Goal: Information Seeking & Learning: Learn about a topic

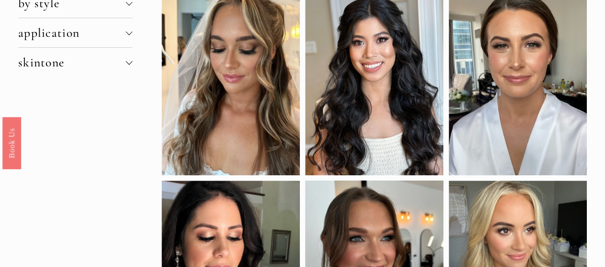
scroll to position [92, 0]
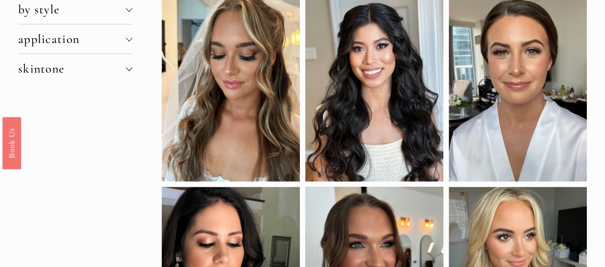
click at [93, 72] on span "skintone" at bounding box center [72, 68] width 108 height 15
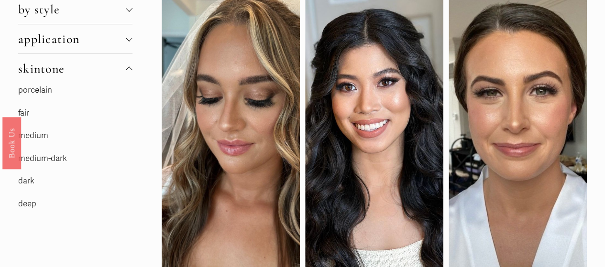
click at [37, 136] on link "medium" at bounding box center [33, 136] width 30 height 10
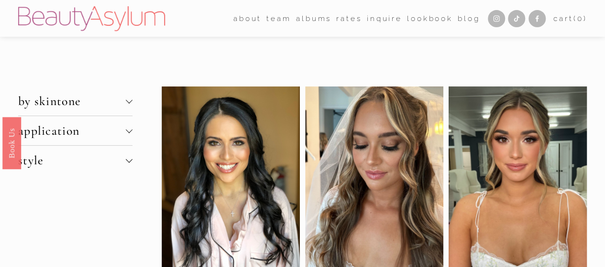
click at [72, 127] on span "application" at bounding box center [72, 130] width 108 height 15
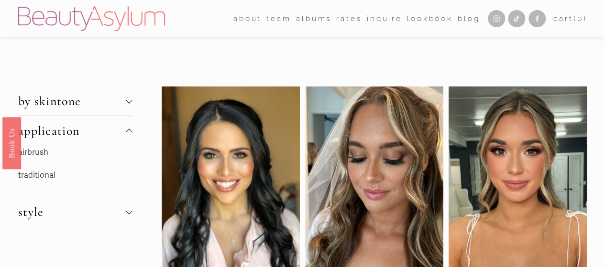
click at [35, 171] on link "traditional" at bounding box center [36, 175] width 37 height 10
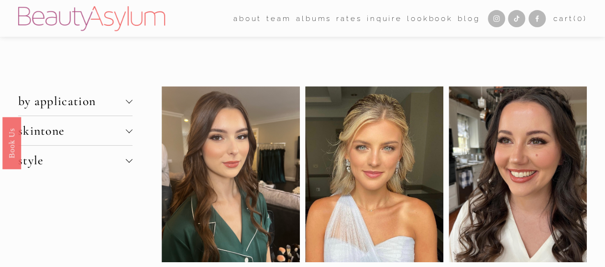
click at [56, 161] on span "style" at bounding box center [72, 160] width 108 height 15
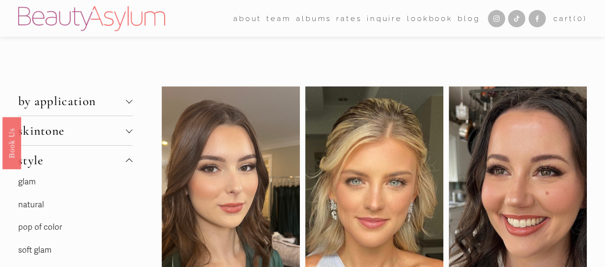
click at [70, 100] on span "by application" at bounding box center [72, 101] width 108 height 15
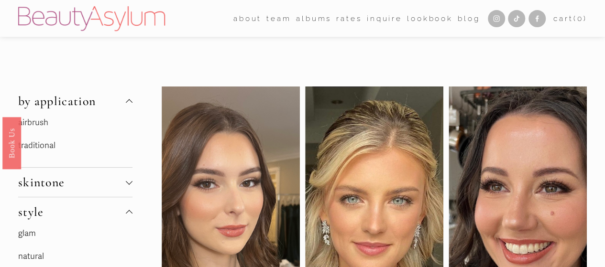
click at [37, 125] on link "airbrush" at bounding box center [33, 123] width 30 height 10
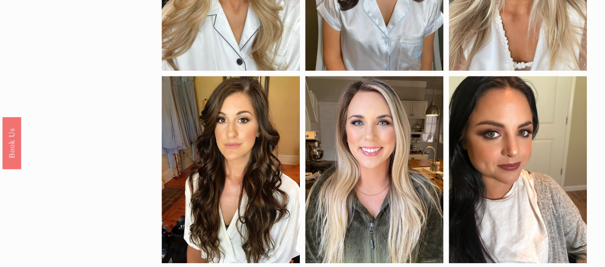
scroll to position [209, 0]
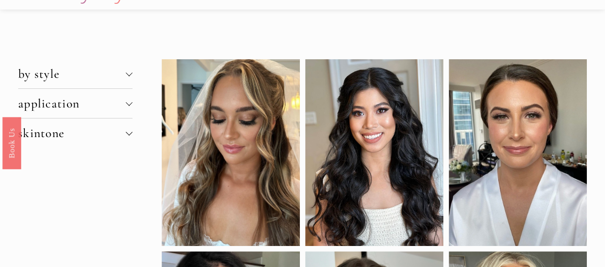
scroll to position [27, 0]
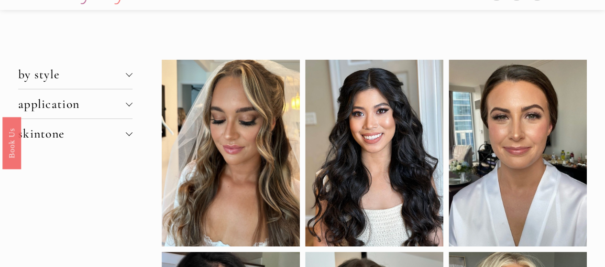
drag, startPoint x: 308, startPoint y: 41, endPoint x: 433, endPoint y: 31, distance: 125.7
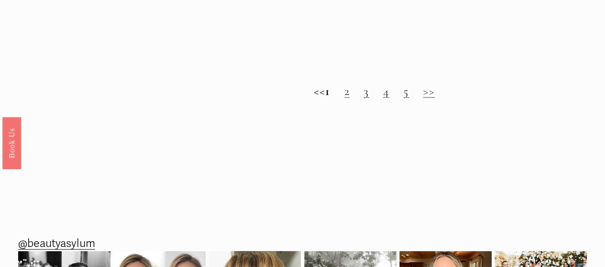
scroll to position [963, 0]
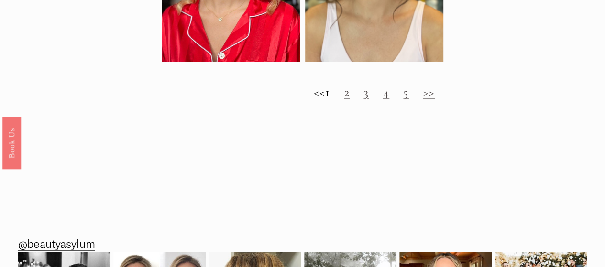
click at [435, 99] on link ">>" at bounding box center [429, 92] width 12 height 15
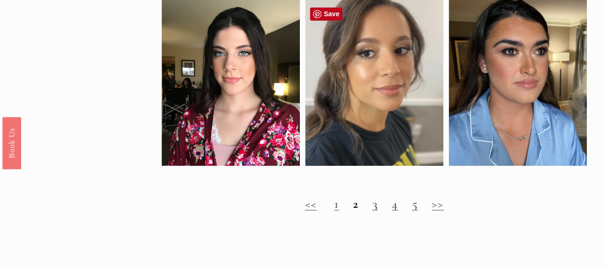
scroll to position [792, 0]
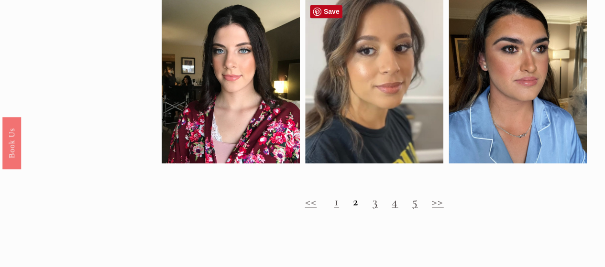
click at [438, 208] on link ">>" at bounding box center [438, 201] width 12 height 15
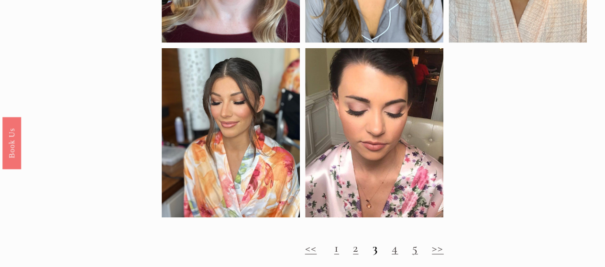
scroll to position [798, 0]
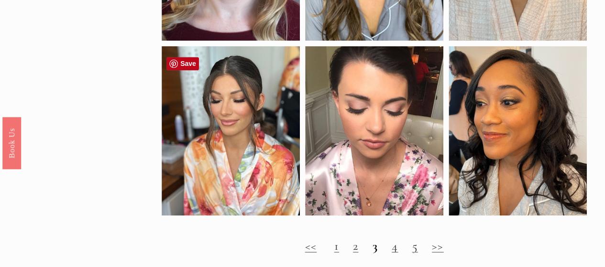
click at [438, 253] on link ">>" at bounding box center [438, 245] width 12 height 15
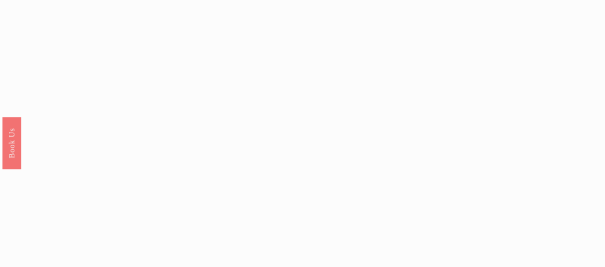
scroll to position [650, 0]
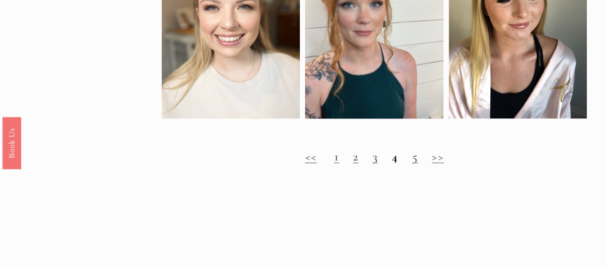
scroll to position [918, 0]
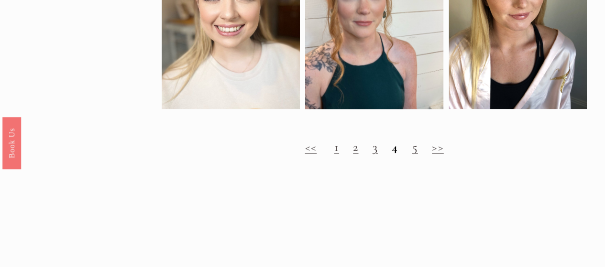
click at [438, 154] on link ">>" at bounding box center [438, 147] width 12 height 15
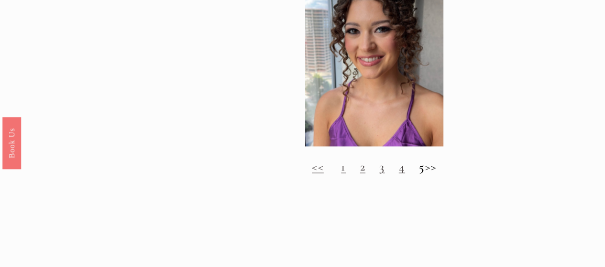
scroll to position [918, 0]
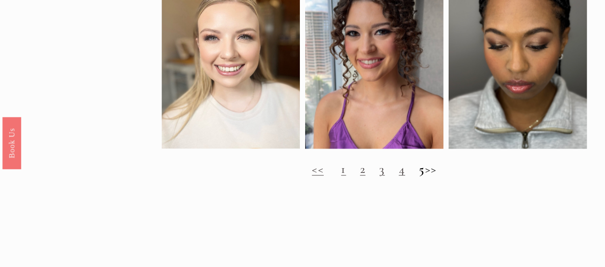
click at [341, 176] on link "1" at bounding box center [343, 169] width 5 height 15
